Goal: Information Seeking & Learning: Learn about a topic

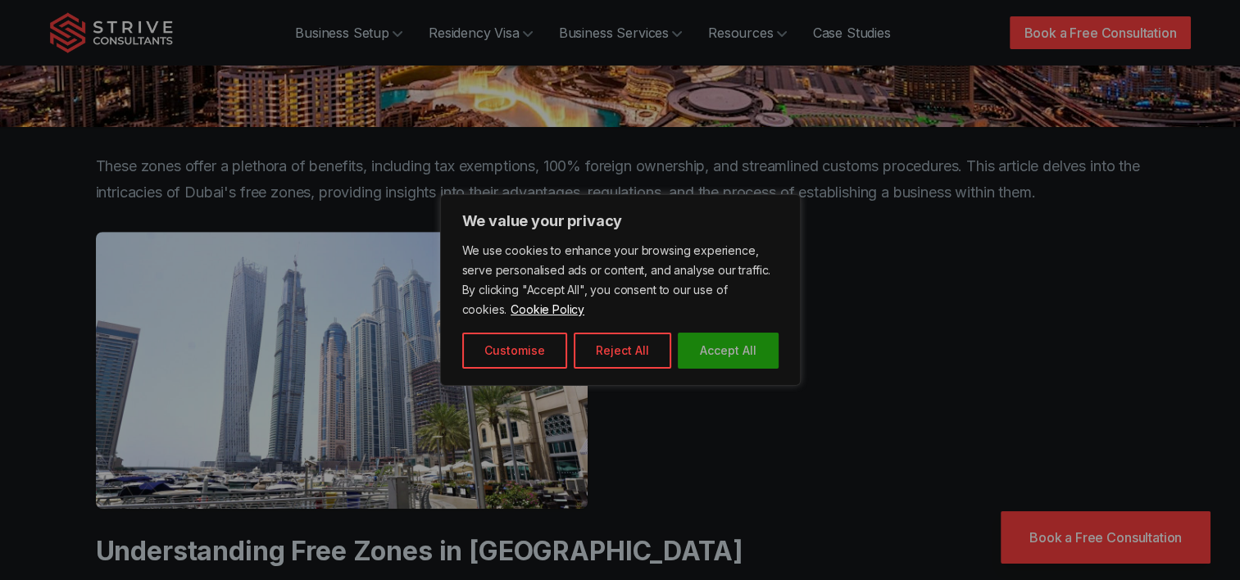
click at [745, 348] on button "Accept All" at bounding box center [728, 351] width 101 height 36
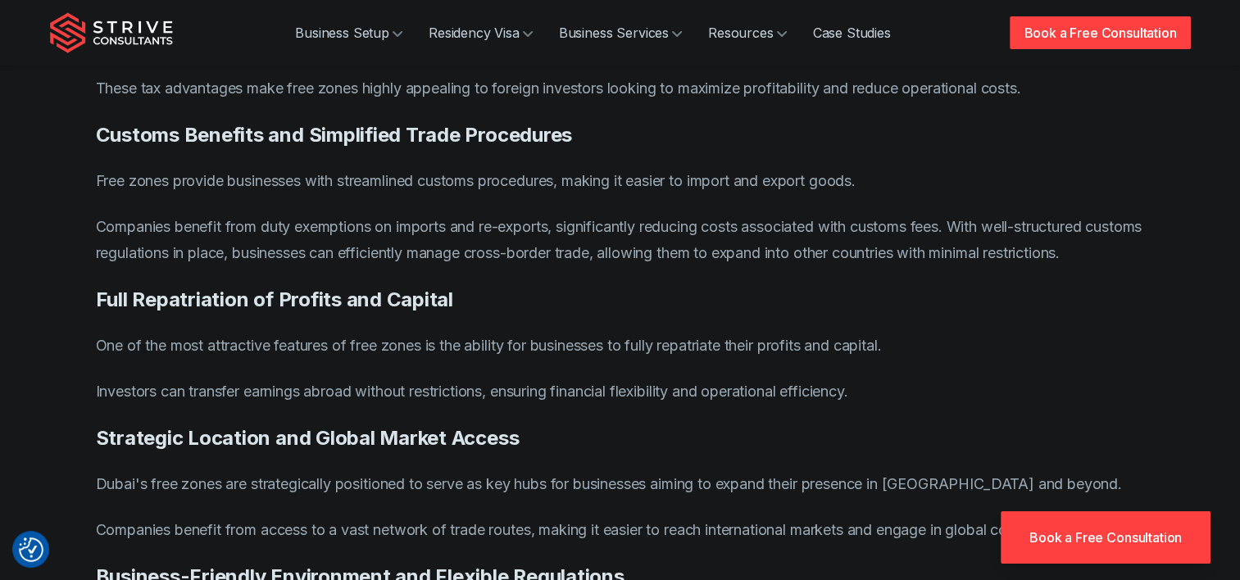
scroll to position [2213, 0]
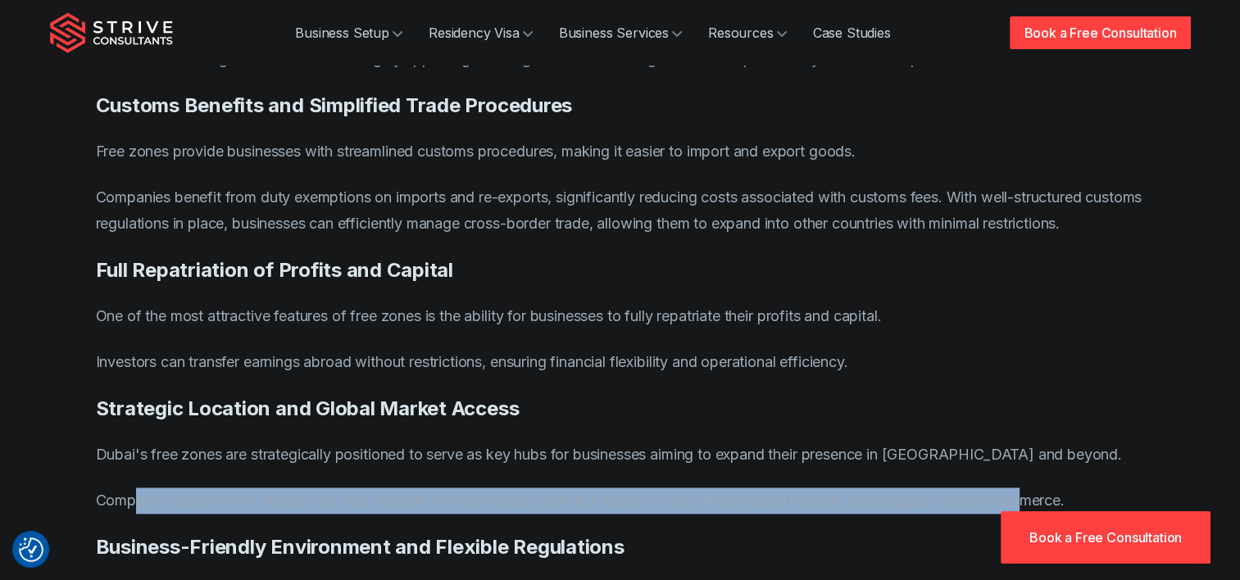
drag, startPoint x: 162, startPoint y: 450, endPoint x: 1047, endPoint y: 455, distance: 885.2
click at [1047, 488] on p "Companies benefit from access to a vast network of trade routes, making it easi…" at bounding box center [620, 501] width 1049 height 26
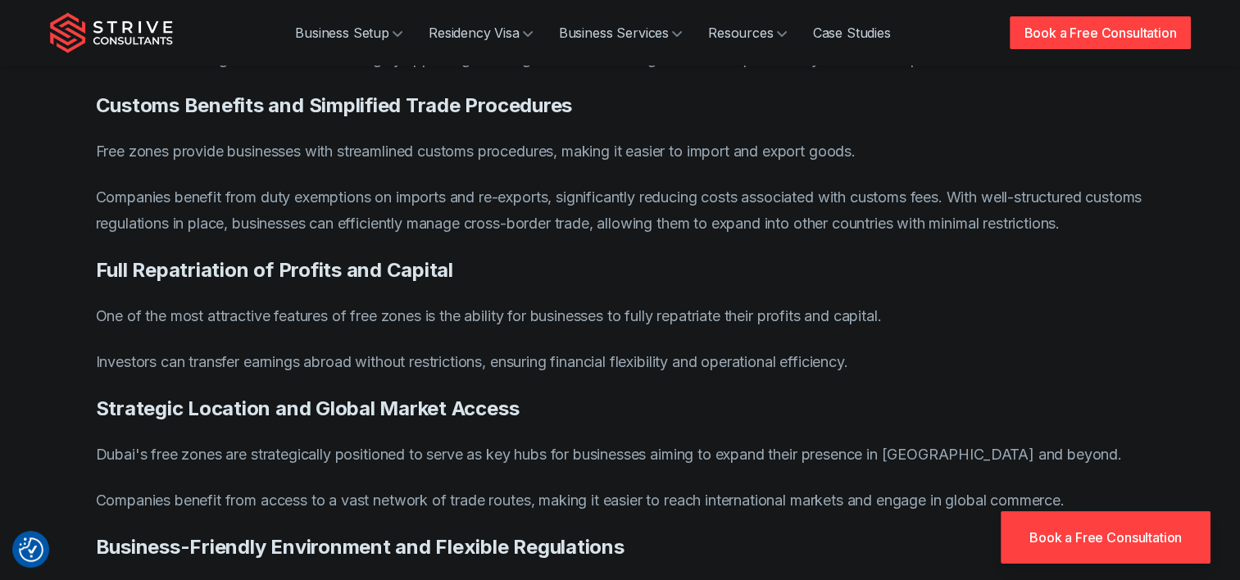
click at [816, 442] on p "Dubai's free zones are strategically positioned to serve as key hubs for busine…" at bounding box center [620, 455] width 1049 height 26
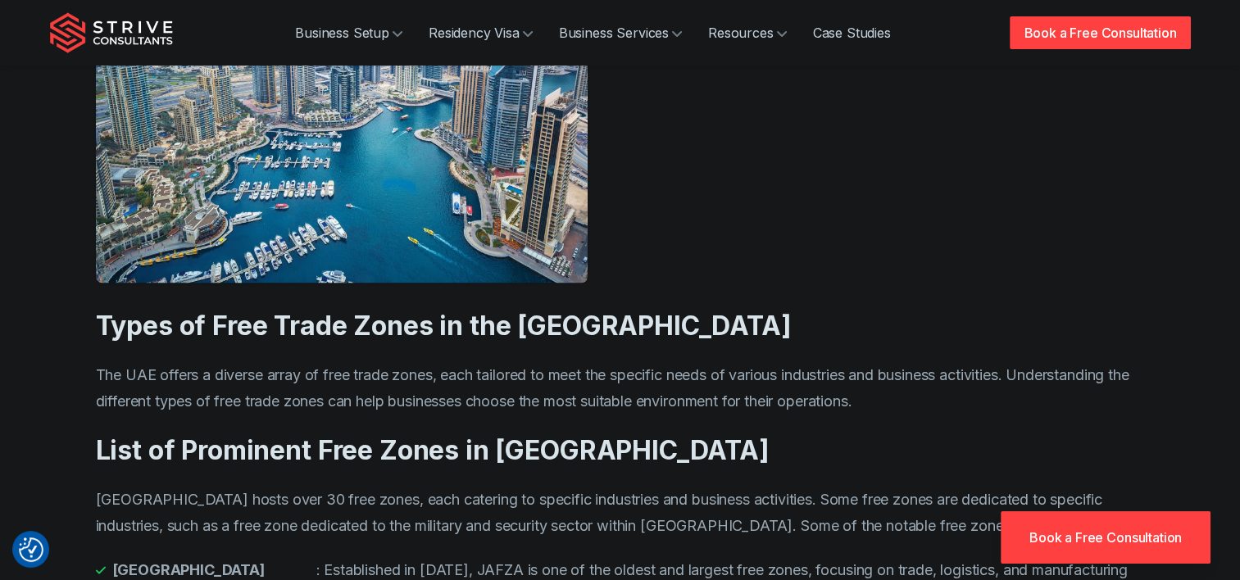
scroll to position [3197, 0]
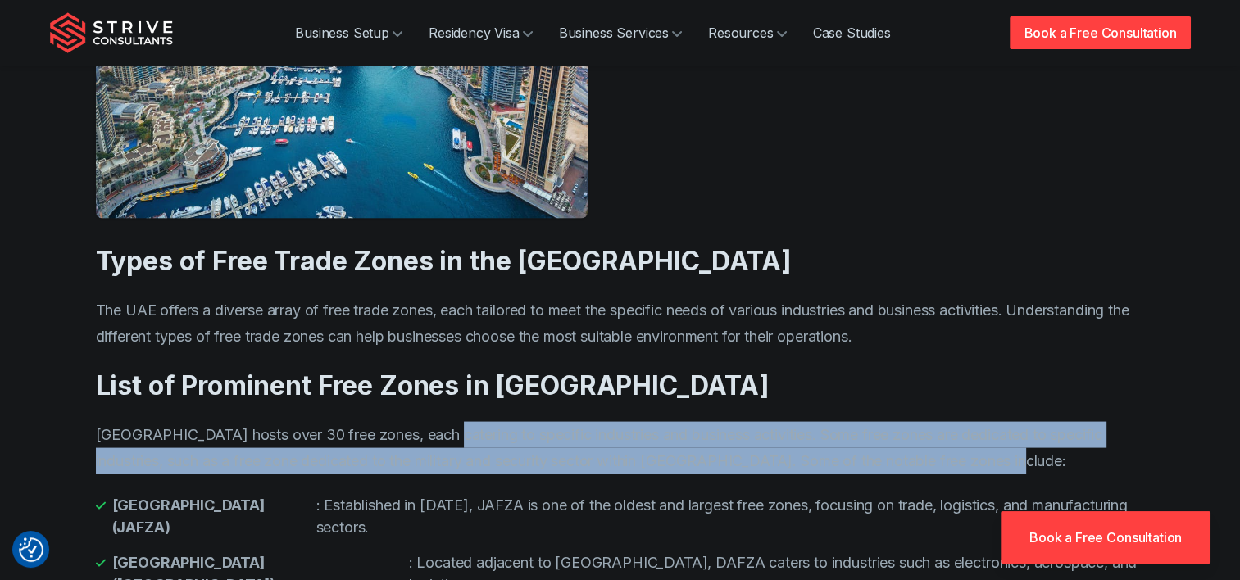
drag, startPoint x: 437, startPoint y: 387, endPoint x: 1016, endPoint y: 410, distance: 579.1
click at [1016, 422] on p "[GEOGRAPHIC_DATA] hosts over 30 free zones, each catering to specific industrie…" at bounding box center [620, 448] width 1049 height 52
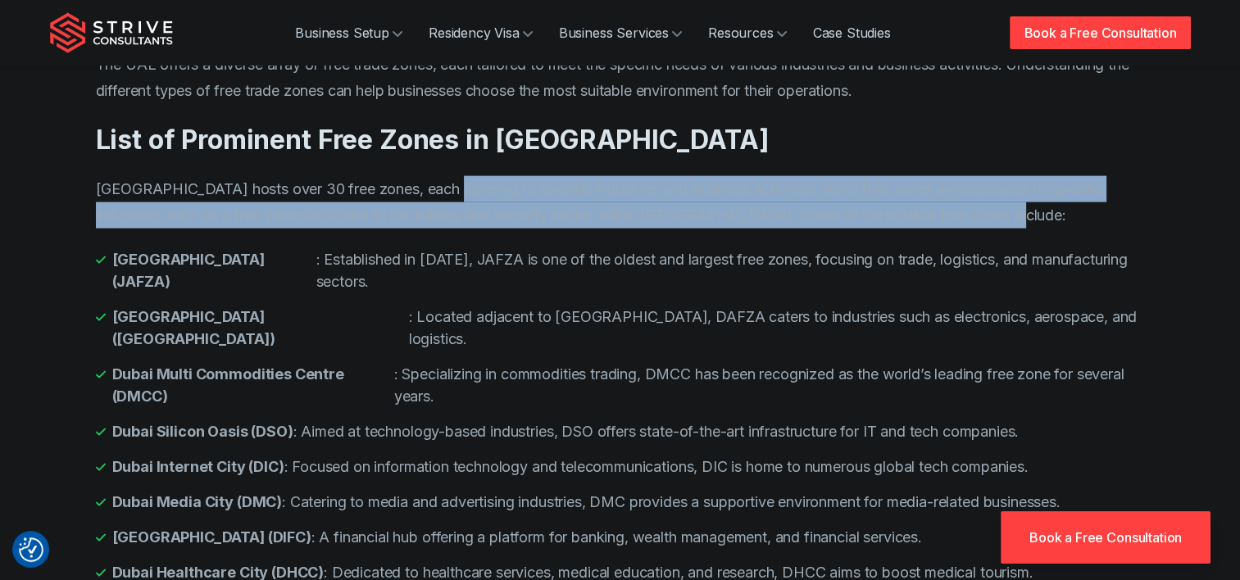
scroll to position [3524, 0]
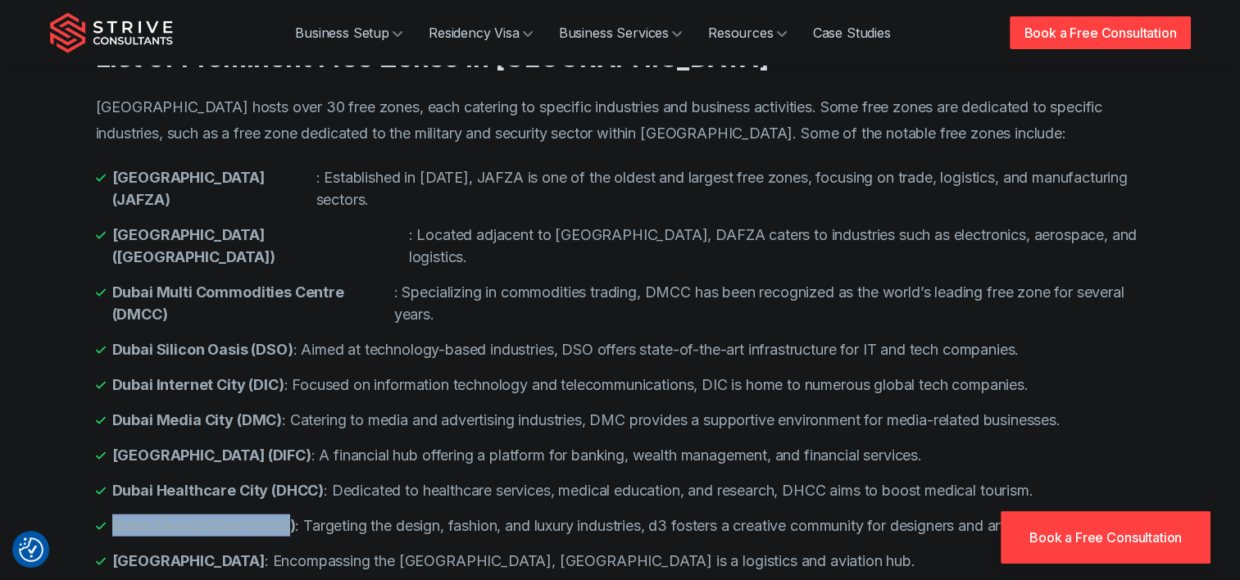
drag, startPoint x: 289, startPoint y: 475, endPoint x: 116, endPoint y: 481, distance: 172.2
click at [116, 515] on strong "Dubai Design District (d3)" at bounding box center [204, 526] width 184 height 22
drag, startPoint x: 116, startPoint y: 481, endPoint x: 132, endPoint y: 479, distance: 15.7
copy strong "Dubai Design District (d3"
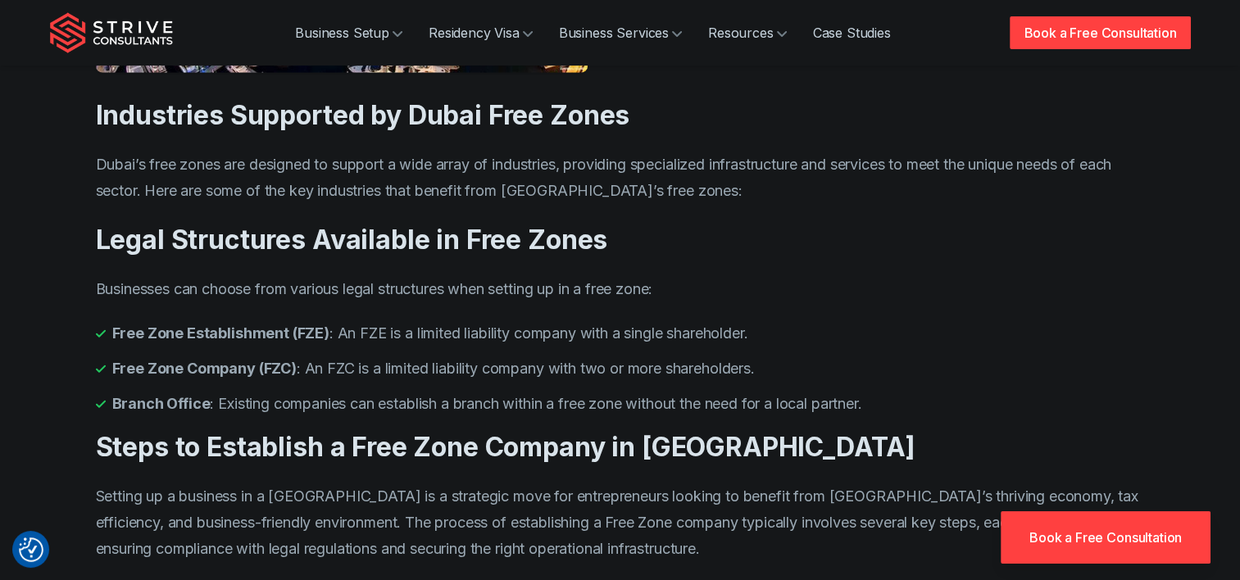
scroll to position [4426, 0]
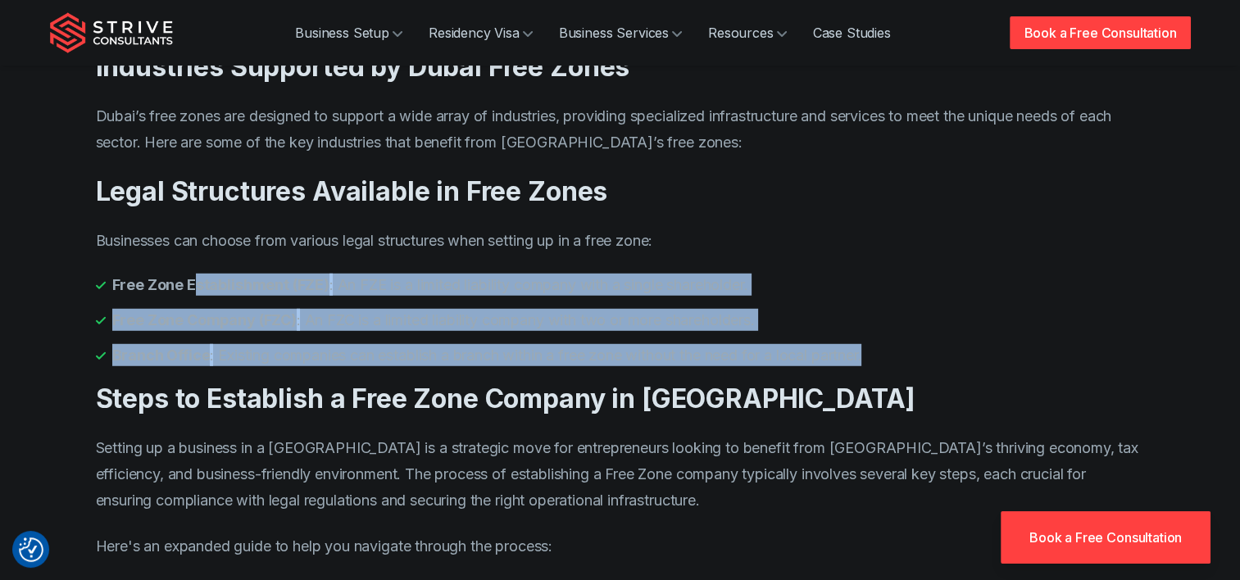
drag, startPoint x: 195, startPoint y: 231, endPoint x: 938, endPoint y: 302, distance: 745.9
click at [938, 302] on ul "Free Zone Establishment (FZE) : An FZE is a limited liability company with a si…" at bounding box center [620, 320] width 1049 height 93
click at [681, 213] on article "Blog / Education Exploring Freezone [GEOGRAPHIC_DATA] in [GEOGRAPHIC_DATA]: A C…" at bounding box center [620, 195] width 1049 height 8981
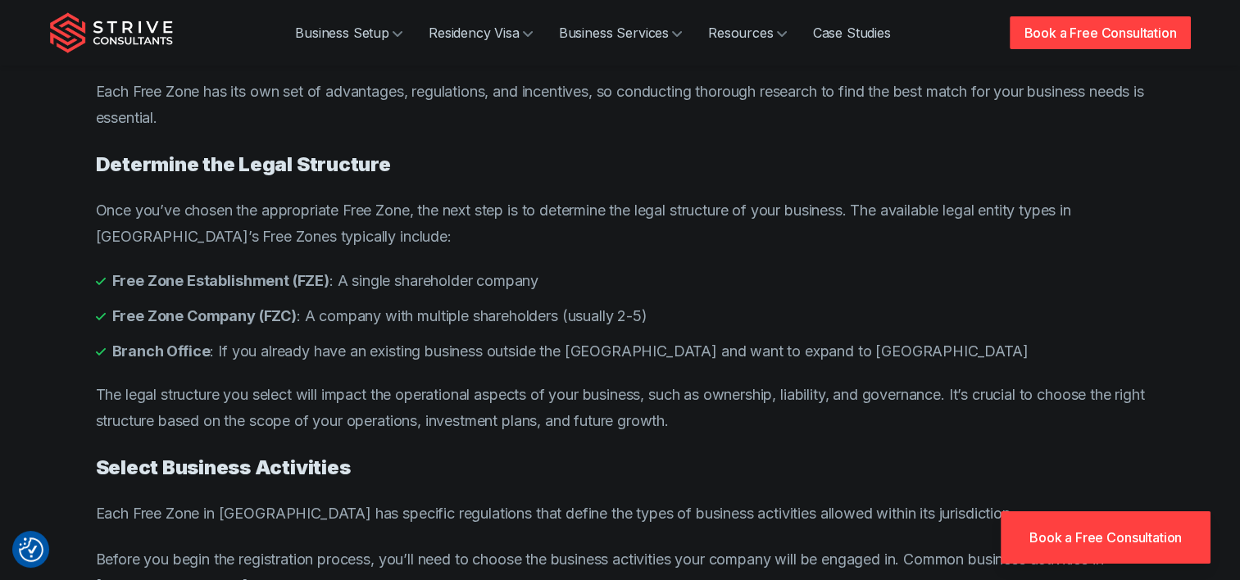
scroll to position [5246, 0]
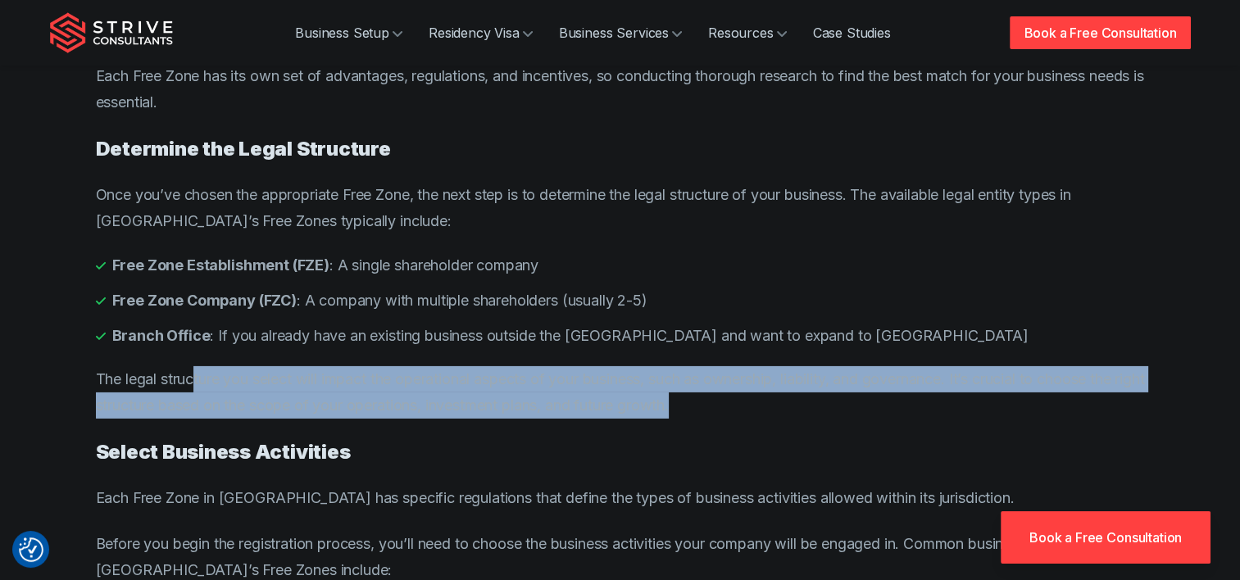
drag, startPoint x: 213, startPoint y: 326, endPoint x: 777, endPoint y: 366, distance: 565.3
click at [777, 366] on p "The legal structure you select will impact the operational aspects of your busi…" at bounding box center [620, 392] width 1049 height 52
drag, startPoint x: 777, startPoint y: 366, endPoint x: 762, endPoint y: 350, distance: 21.5
click at [762, 366] on p "The legal structure you select will impact the operational aspects of your busi…" at bounding box center [620, 392] width 1049 height 52
click at [888, 366] on p "The legal structure you select will impact the operational aspects of your busi…" at bounding box center [620, 392] width 1049 height 52
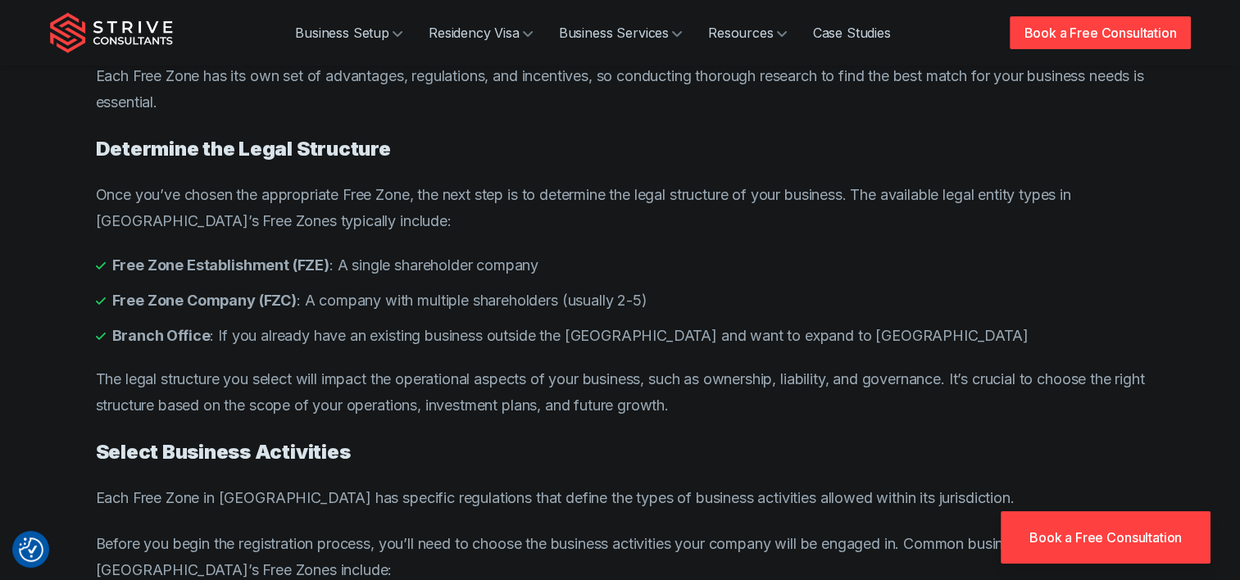
drag, startPoint x: 926, startPoint y: 293, endPoint x: 937, endPoint y: 289, distance: 11.1
click at [928, 325] on li "Branch Office : If you already have an existing business outside the [GEOGRAPHI…" at bounding box center [620, 336] width 1049 height 22
click at [973, 325] on li "Branch Office : If you already have an existing business outside the [GEOGRAPHI…" at bounding box center [620, 336] width 1049 height 22
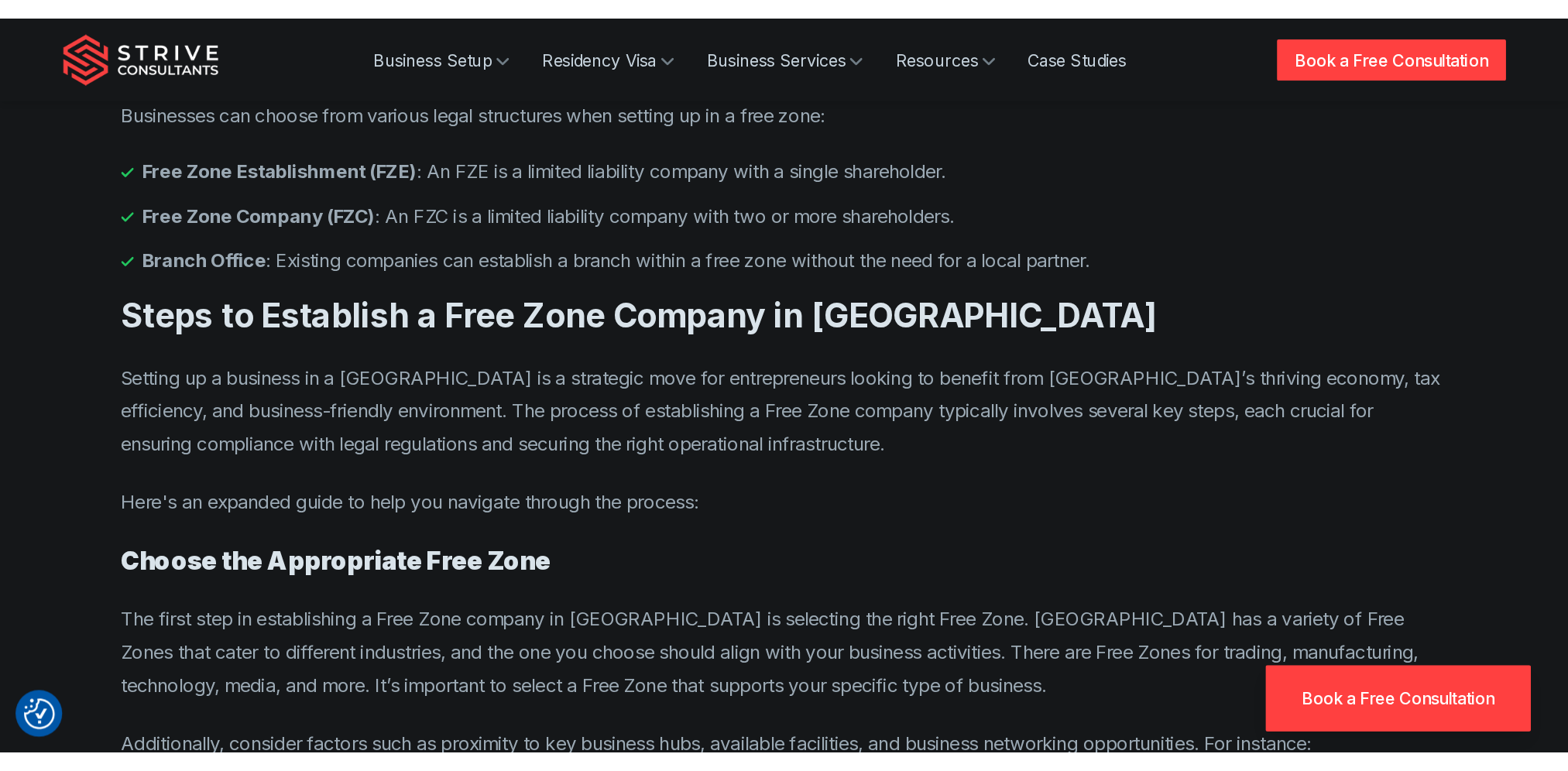
scroll to position [4259, 0]
